Goal: Use online tool/utility: Use online tool/utility

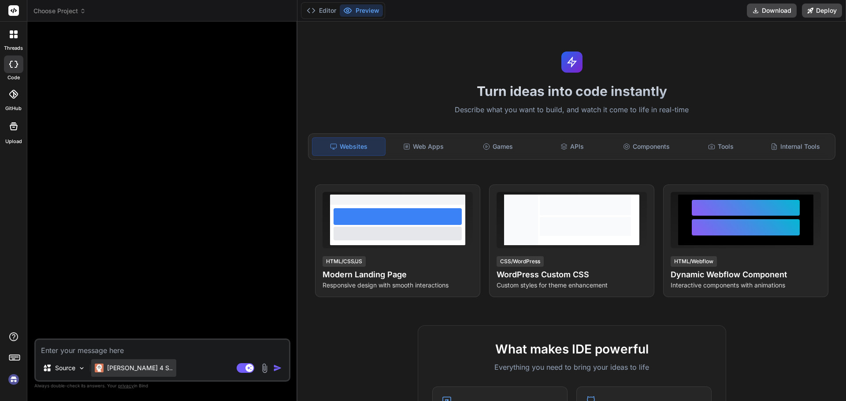
click at [124, 370] on p "[PERSON_NAME] 4 S.." at bounding box center [140, 368] width 66 height 9
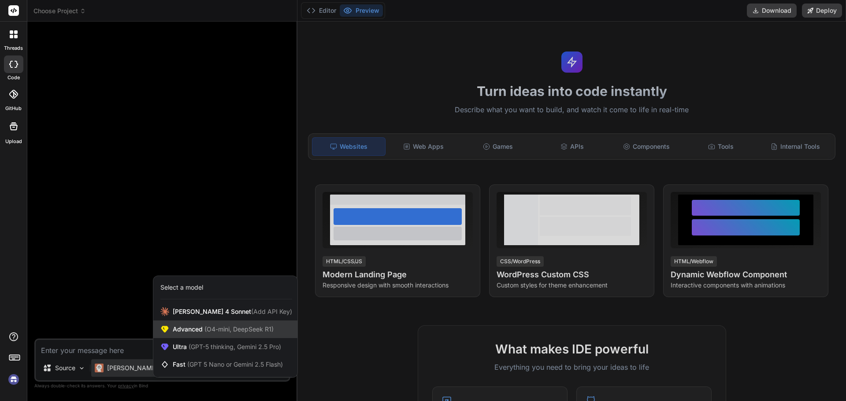
click at [234, 331] on span "(O4-mini, DeepSeek R1)" at bounding box center [238, 329] width 71 height 7
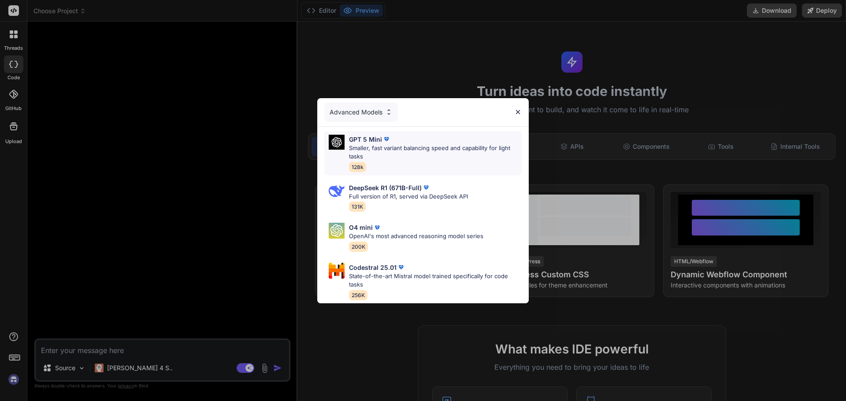
click at [443, 152] on p "Smaller, fast variant balancing speed and capability for light tasks" at bounding box center [435, 152] width 173 height 17
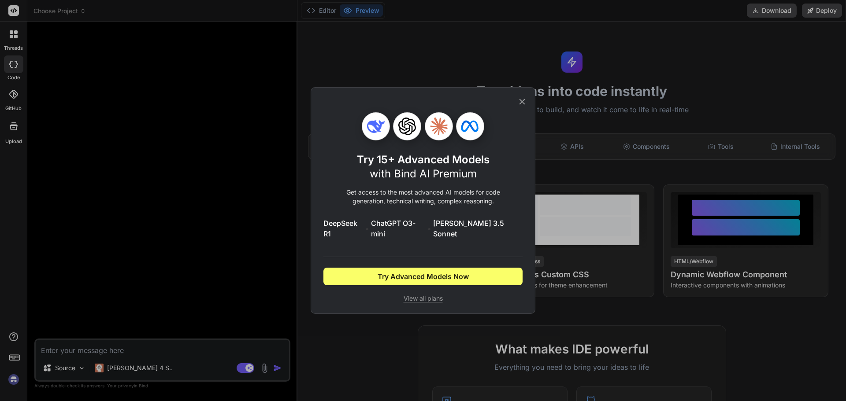
click at [428, 297] on span "View all plans" at bounding box center [422, 298] width 199 height 9
click at [128, 364] on div "Try 15+ Advanced Models with Bind AI Premium Get access to the most advanced AI…" at bounding box center [423, 200] width 846 height 401
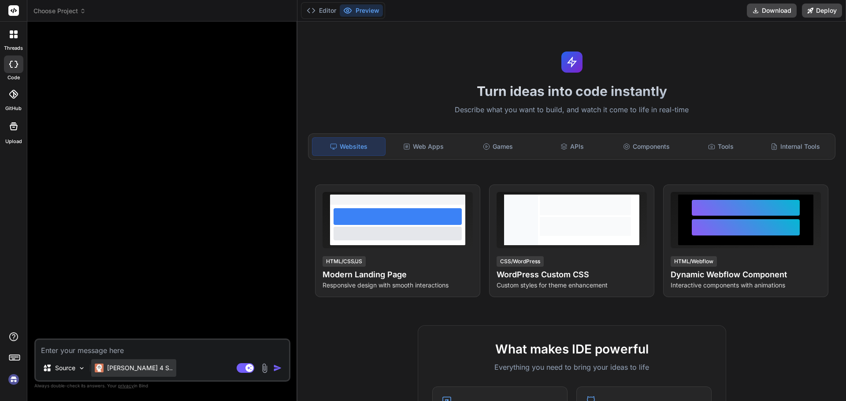
click at [130, 367] on p "[PERSON_NAME] 4 S.." at bounding box center [140, 368] width 66 height 9
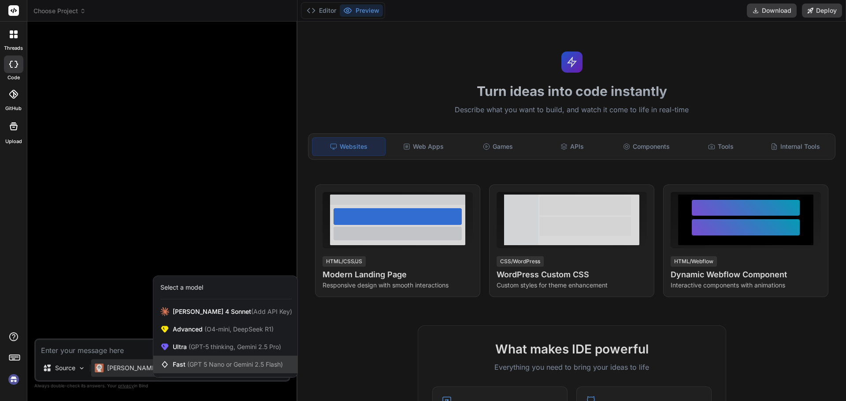
click at [233, 368] on span "Fast (GPT 5 Nano or Gemini 2.5 Flash)" at bounding box center [228, 364] width 110 height 9
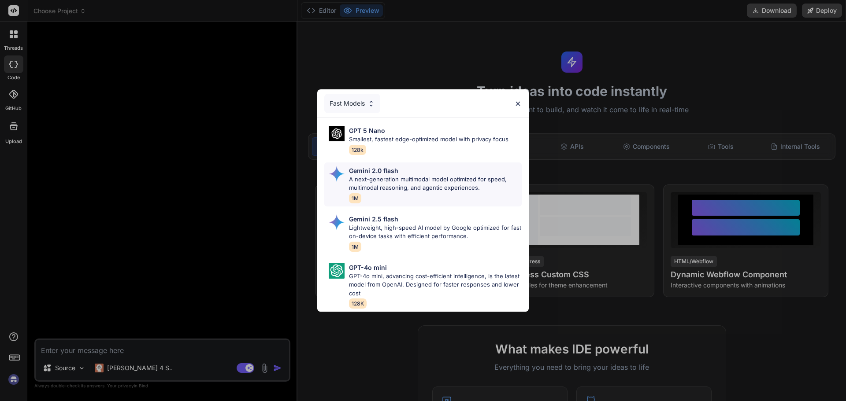
click at [436, 181] on p "A next-generation multimodal model optimized for speed, multimodal reasoning, a…" at bounding box center [435, 183] width 173 height 17
type textarea "x"
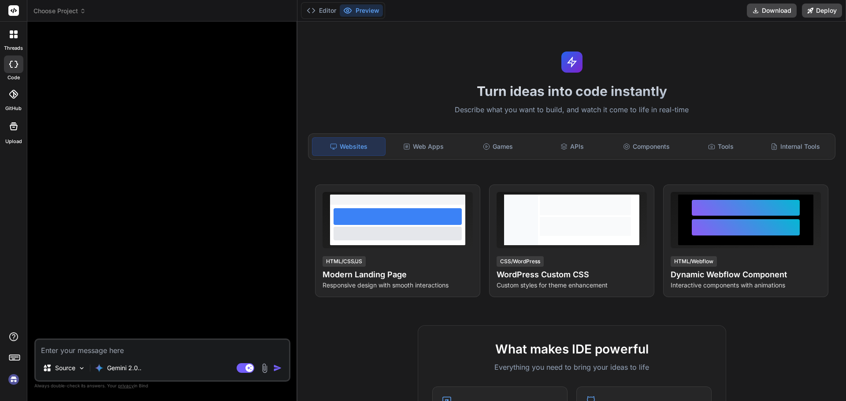
click at [192, 349] on textarea at bounding box center [162, 348] width 253 height 16
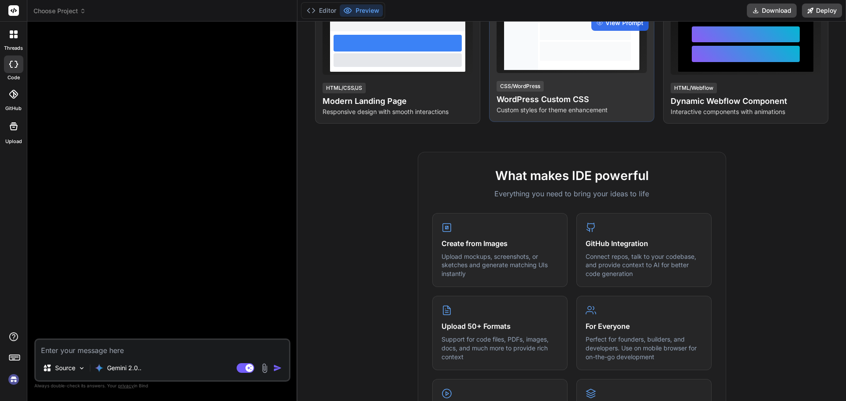
scroll to position [176, 0]
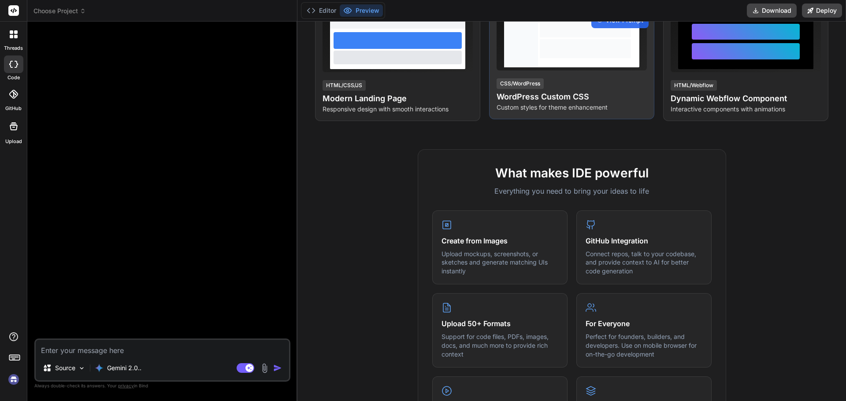
click at [583, 60] on div at bounding box center [585, 42] width 95 height 51
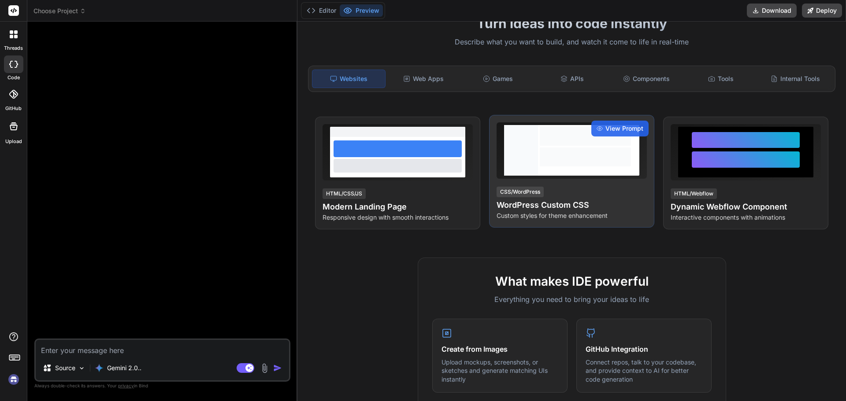
scroll to position [44, 0]
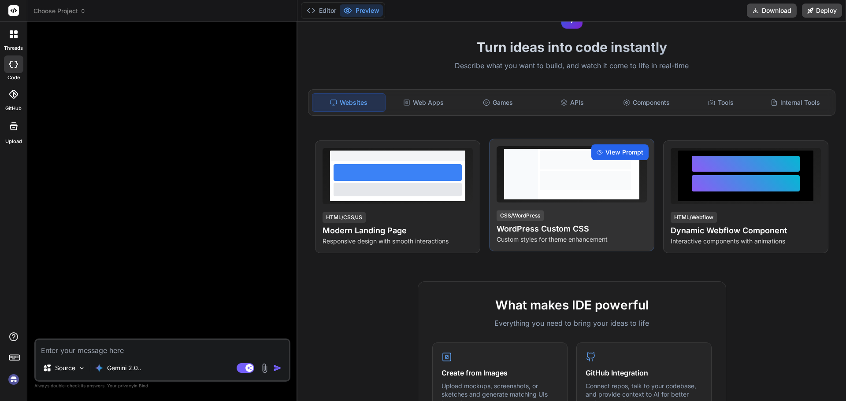
click at [609, 148] on span "View Prompt" at bounding box center [625, 152] width 38 height 9
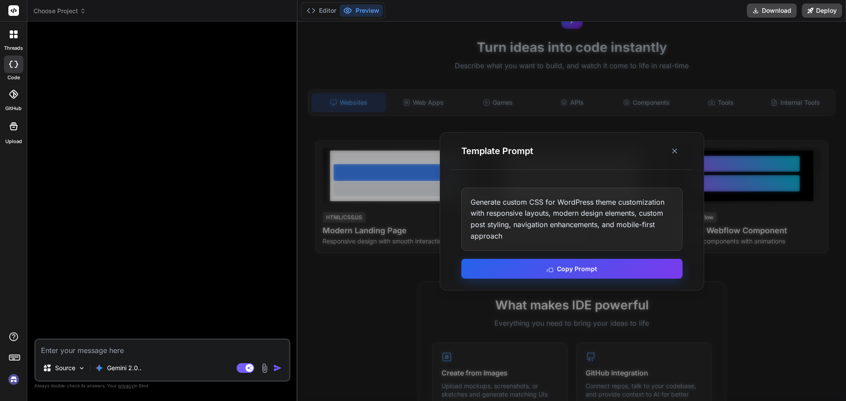
click at [565, 268] on button "Copy Prompt" at bounding box center [571, 269] width 221 height 20
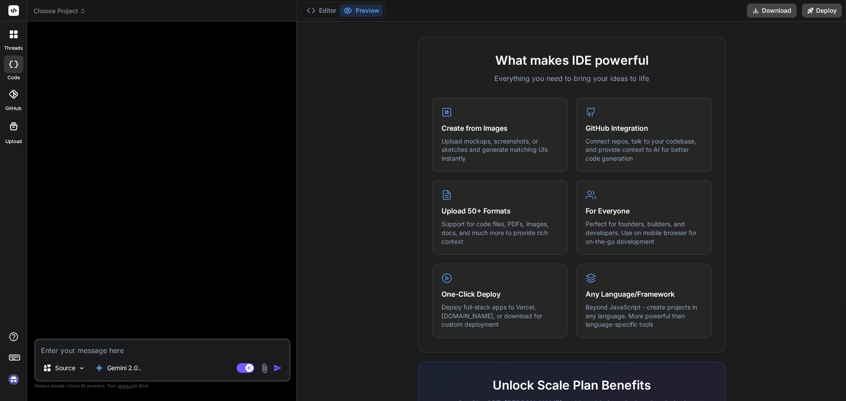
scroll to position [308, 0]
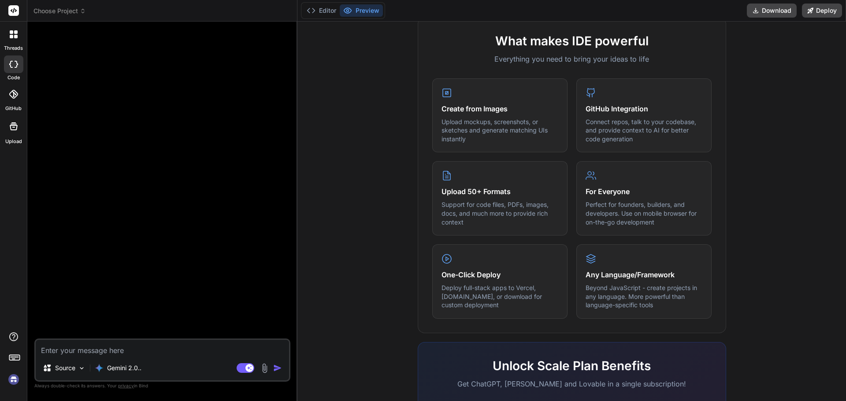
click at [140, 349] on textarea at bounding box center [162, 348] width 253 height 16
paste textarea "Generate custom CSS for WordPress theme customization with responsive layouts, …"
type textarea "Generate custom CSS for WordPress theme customization with responsive layouts, …"
type textarea "x"
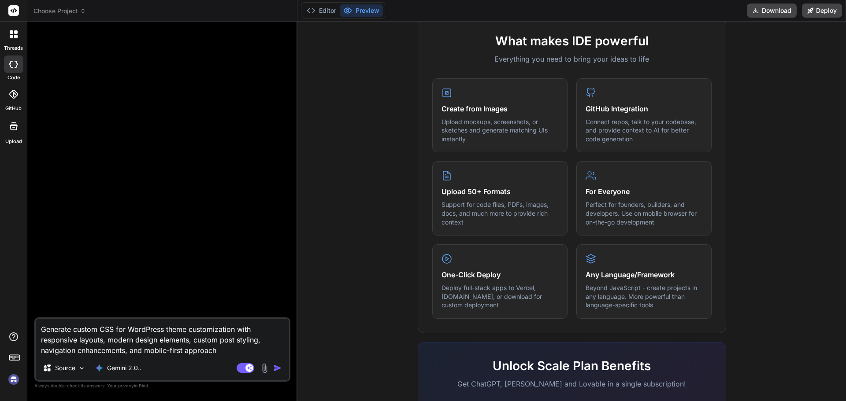
type textarea "Generate custom CSS for WordPress theme customization with responsive layouts, …"
click at [275, 368] on img "button" at bounding box center [277, 368] width 9 height 9
type textarea "x"
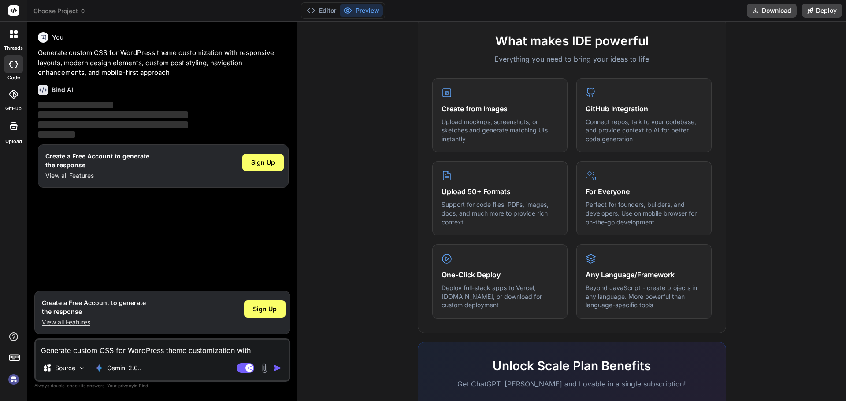
click at [230, 255] on div "You Generate custom CSS for WordPress theme customization with responsive layou…" at bounding box center [163, 158] width 254 height 258
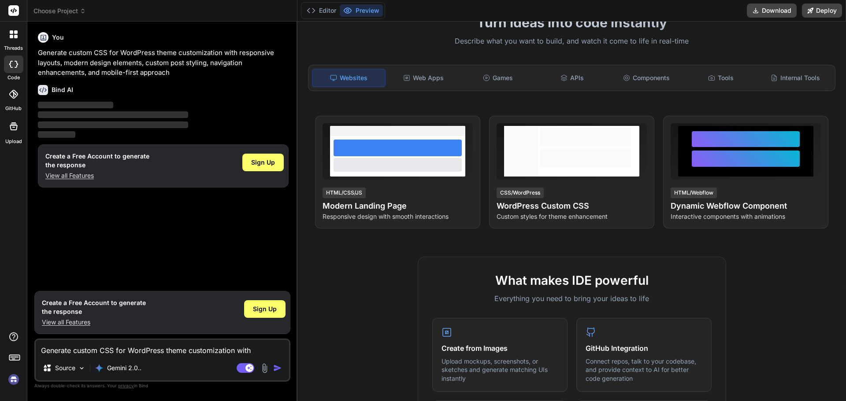
scroll to position [0, 0]
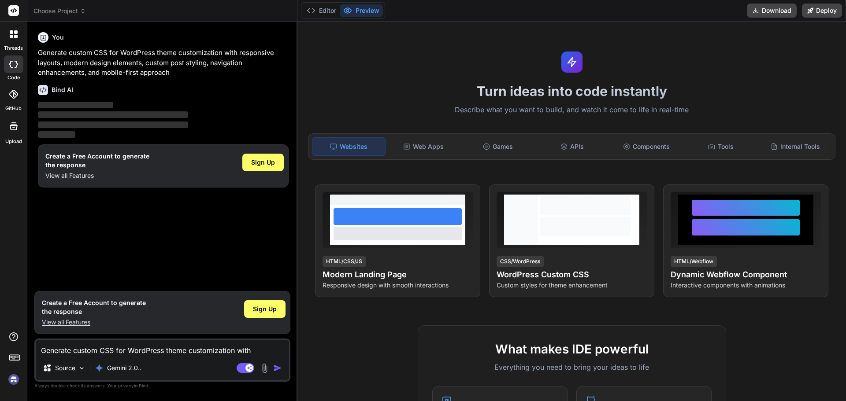
click at [739, 112] on p "Describe what you want to build, and watch it come to life in real-time" at bounding box center [572, 109] width 538 height 11
